Goal: Complete application form

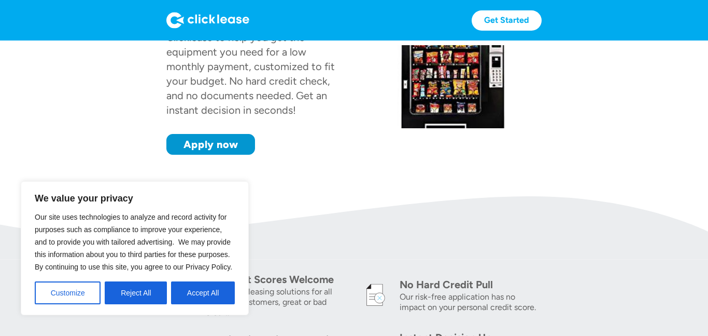
scroll to position [155, 0]
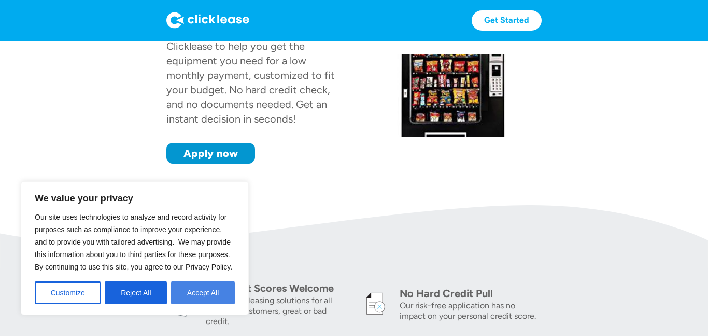
click at [219, 285] on button "Accept All" at bounding box center [203, 292] width 64 height 23
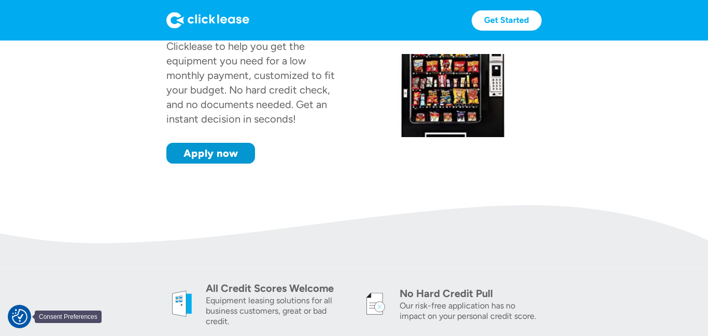
click at [29, 316] on div at bounding box center [19, 315] width 23 height 23
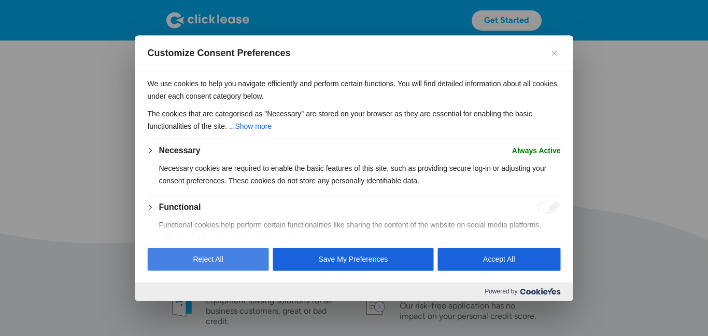
click at [203, 258] on button "Reject All" at bounding box center [208, 258] width 121 height 23
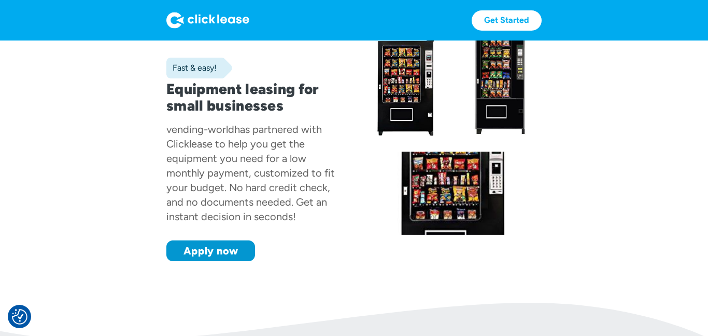
scroll to position [57, 0]
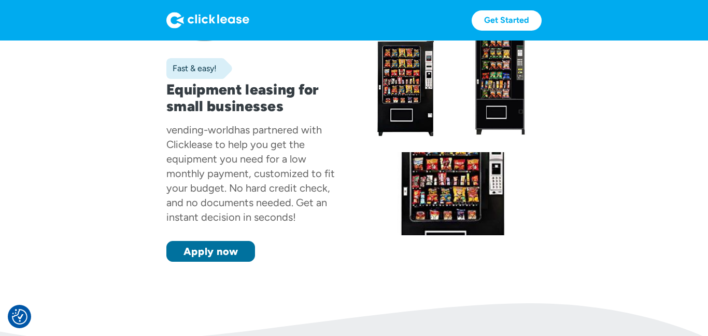
click at [210, 253] on link "Apply now" at bounding box center [210, 251] width 89 height 21
